Goal: Navigation & Orientation: Find specific page/section

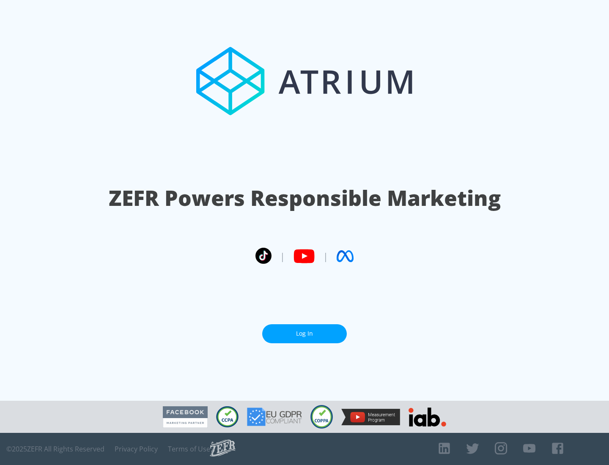
click at [305, 330] on link "Log In" at bounding box center [304, 333] width 85 height 19
